Goal: Information Seeking & Learning: Learn about a topic

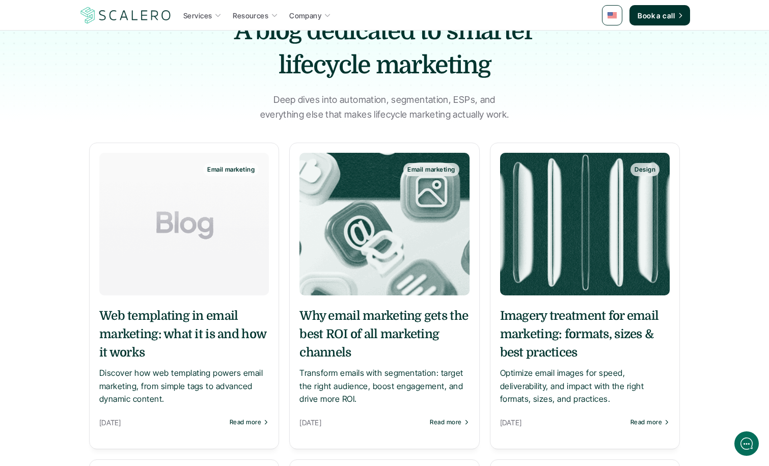
scroll to position [193, 0]
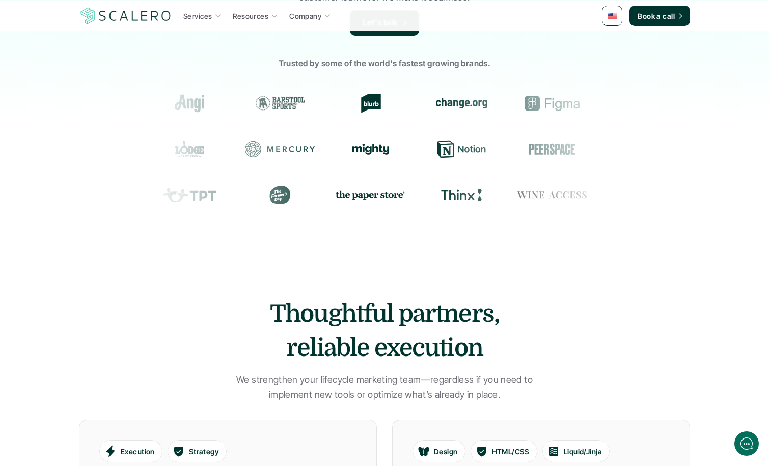
click at [405, 113] on div "Blurb" at bounding box center [371, 103] width 70 height 18
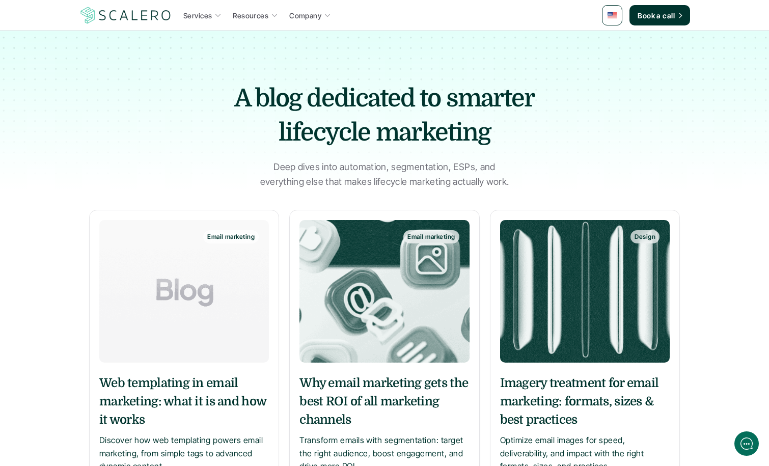
scroll to position [193, 0]
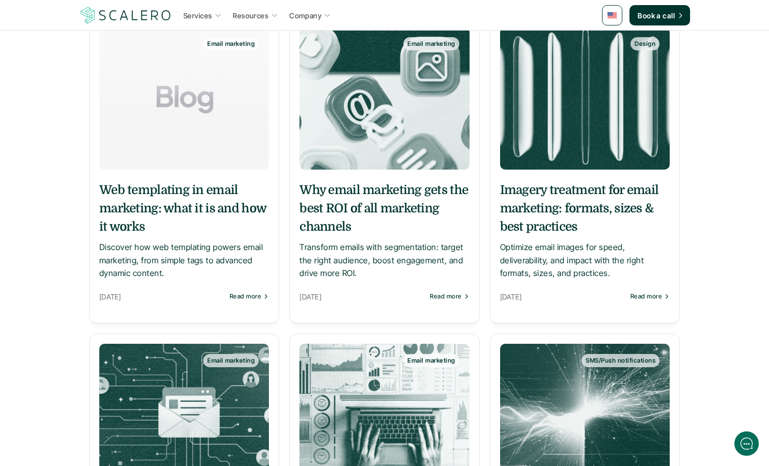
click at [392, 161] on img at bounding box center [385, 98] width 170 height 143
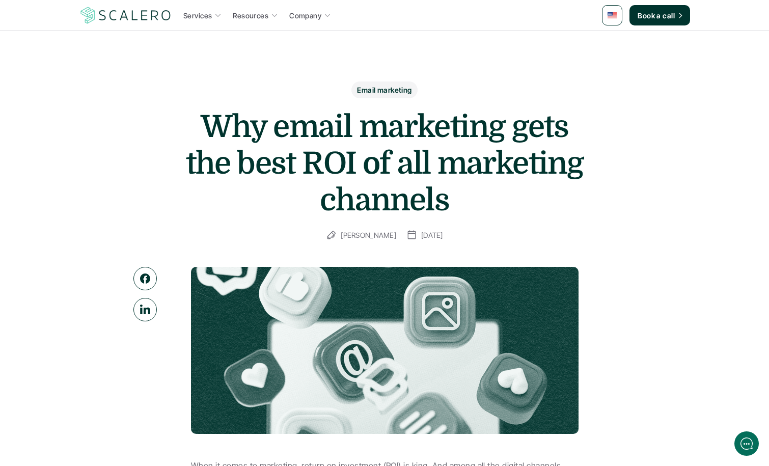
drag, startPoint x: 416, startPoint y: 327, endPoint x: 413, endPoint y: 317, distance: 10.1
click at [416, 326] on img at bounding box center [385, 350] width 388 height 167
